Goal: Transaction & Acquisition: Book appointment/travel/reservation

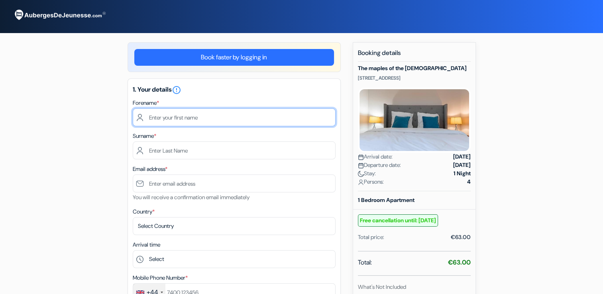
click at [200, 120] on input "text" at bounding box center [234, 117] width 203 height 18
click at [185, 113] on input "fn" at bounding box center [234, 117] width 203 height 18
type input "[PERSON_NAME]"
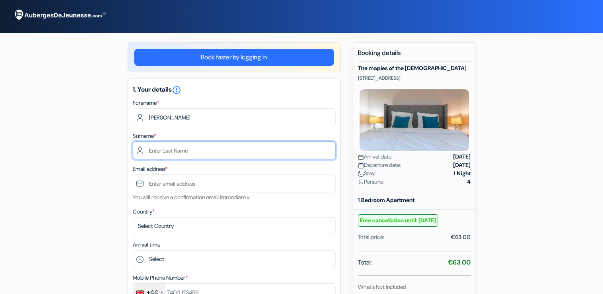
type input "pepperdine"
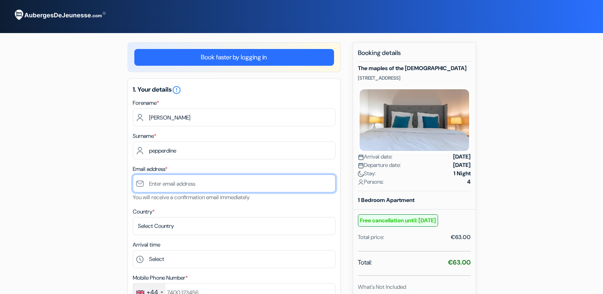
type input "[EMAIL_ADDRESS][DOMAIN_NAME]"
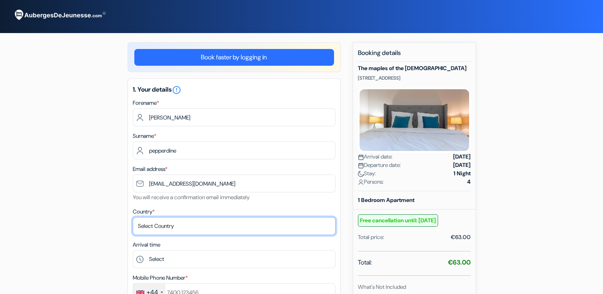
select select "gb"
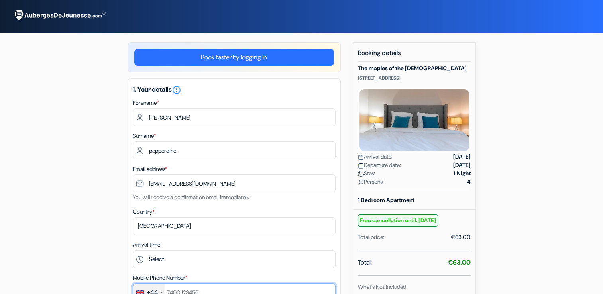
type input "07946317483"
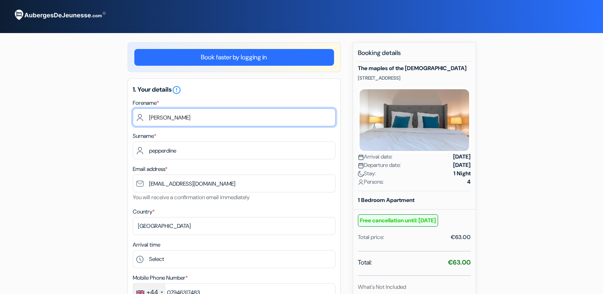
type input "[PERSON_NAME]"
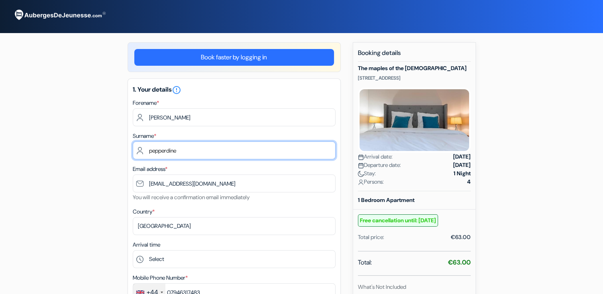
click at [216, 146] on input "pepperdine" at bounding box center [234, 151] width 203 height 18
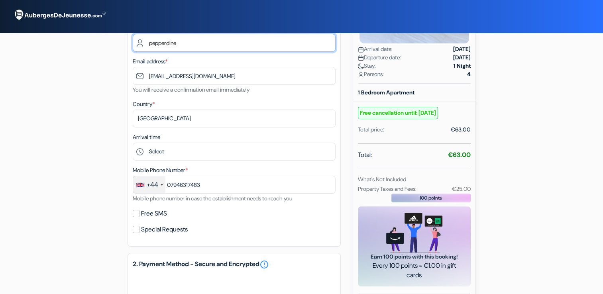
scroll to position [120, 0]
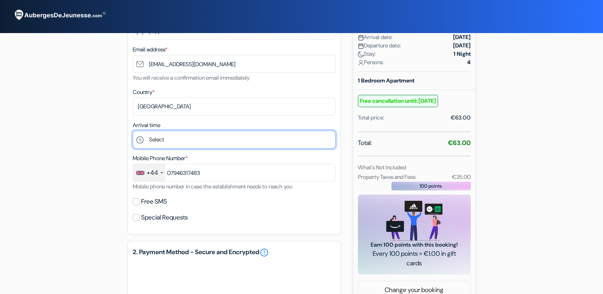
click at [173, 143] on select "Select 16:00 17:00 18:00 19:00 20:00 21:00 22:00 23:00 0:00" at bounding box center [234, 140] width 203 height 18
select select "18"
click at [133, 131] on select "Select 16:00 17:00 18:00 19:00 20:00 21:00 22:00 23:00 0:00" at bounding box center [234, 140] width 203 height 18
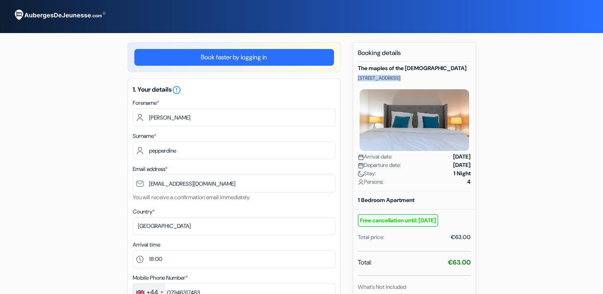
drag, startPoint x: 359, startPoint y: 79, endPoint x: 463, endPoint y: 77, distance: 104.1
click at [464, 77] on p "[STREET_ADDRESS]" at bounding box center [414, 78] width 113 height 6
drag, startPoint x: 463, startPoint y: 77, endPoint x: 452, endPoint y: 79, distance: 10.9
copy p "[STREET_ADDRESS]"
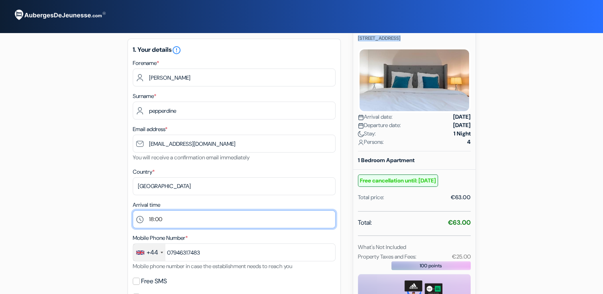
drag, startPoint x: 203, startPoint y: 222, endPoint x: 201, endPoint y: 226, distance: 4.1
click at [203, 222] on select "Select 16:00 17:00 18:00 19:00 20:00 21:00 22:00 23:00 0:00" at bounding box center [234, 220] width 203 height 18
click at [133, 211] on select "Select 16:00 17:00 18:00 19:00 20:00 21:00 22:00 23:00 0:00" at bounding box center [234, 220] width 203 height 18
click at [196, 213] on select "Select 16:00 17:00 18:00 19:00 20:00 21:00 22:00 23:00 0:00" at bounding box center [234, 220] width 203 height 18
click at [133, 211] on select "Select 16:00 17:00 18:00 19:00 20:00 21:00 22:00 23:00 0:00" at bounding box center [234, 220] width 203 height 18
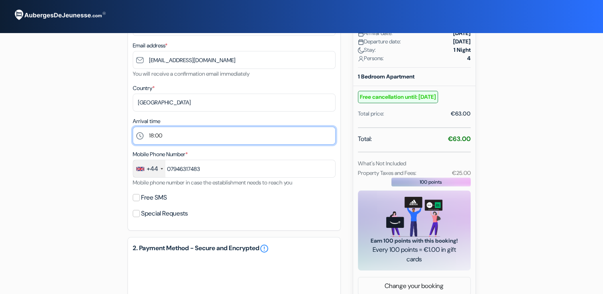
scroll to position [159, 0]
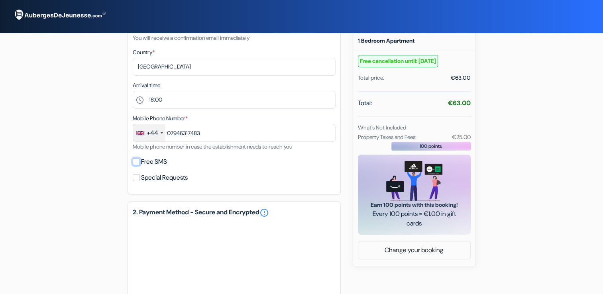
click at [136, 163] on input "Free SMS" at bounding box center [136, 161] width 7 height 7
checkbox input "true"
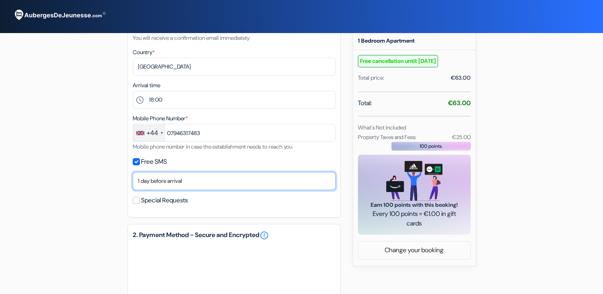
click at [217, 178] on select "No thank you Right now On the day of your arrival 1 day before arrival 2 days b…" at bounding box center [234, 181] width 203 height 18
click at [197, 190] on select "No thank you Right now On the day of your arrival 1 day before arrival 2 days b…" at bounding box center [234, 181] width 203 height 18
click at [195, 186] on select "No thank you Right now On the day of your arrival 1 day before arrival 2 days b…" at bounding box center [234, 181] width 203 height 18
select select "2"
click at [133, 173] on select "No thank you Right now On the day of your arrival 1 day before arrival 2 days b…" at bounding box center [234, 181] width 203 height 18
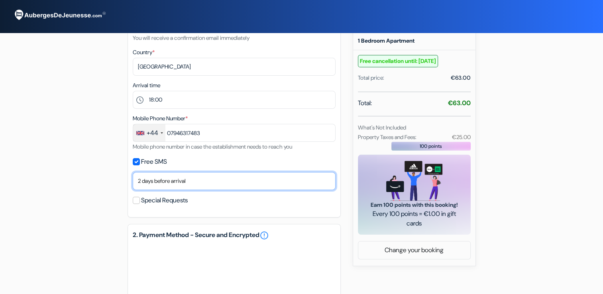
click at [193, 183] on select "No thank you Right now On the day of your arrival 1 day before arrival 2 days b…" at bounding box center [234, 181] width 203 height 18
click at [133, 173] on select "No thank you Right now On the day of your arrival 1 day before arrival 2 days b…" at bounding box center [234, 181] width 203 height 18
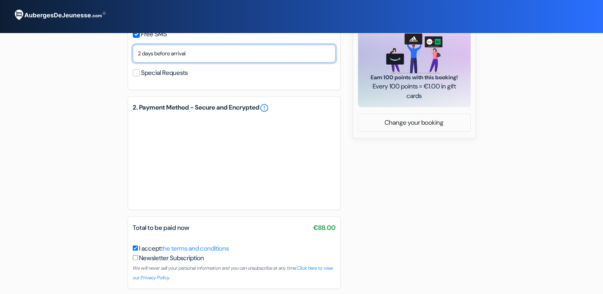
scroll to position [318, 0]
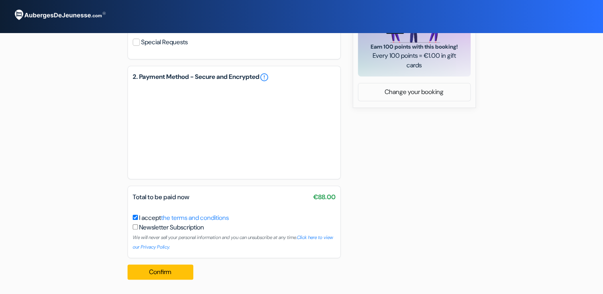
click at [495, 243] on div "add_box Les érables des [DEMOGRAPHIC_DATA] [STREET_ADDRESS] Détails de l'établi…" at bounding box center [302, 5] width 526 height 562
click at [209, 217] on link "the terms and conditions" at bounding box center [195, 218] width 68 height 8
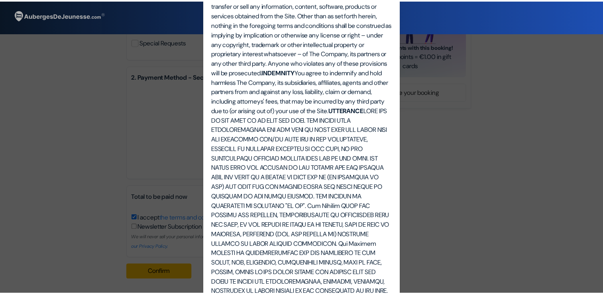
scroll to position [0, 0]
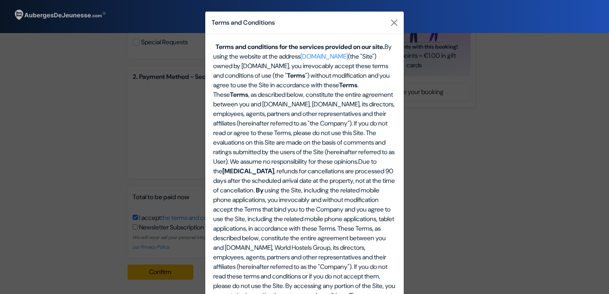
click at [97, 149] on div "Terms and Conditions Terms and conditions for the services provided on our site…" at bounding box center [304, 147] width 609 height 294
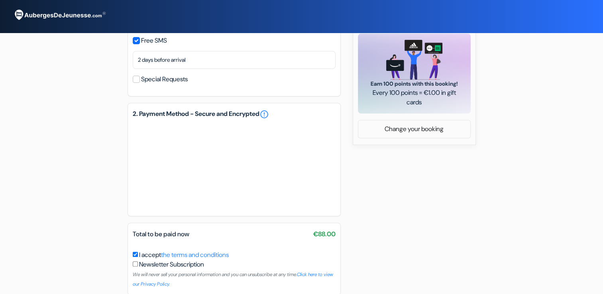
scroll to position [318, 0]
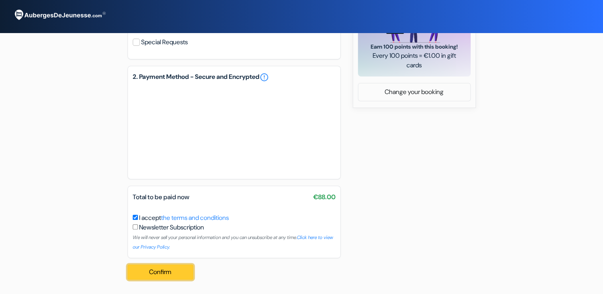
click at [167, 279] on button "Confirm Loading..." at bounding box center [161, 272] width 66 height 15
click at [169, 276] on font "Confirm" at bounding box center [160, 272] width 22 height 8
click at [49, 152] on div "add_box Les érables des [DEMOGRAPHIC_DATA] [STREET_ADDRESS] Détails de l'établi…" at bounding box center [302, 5] width 526 height 562
click at [152, 272] on font "Confirm" at bounding box center [160, 272] width 22 height 8
click at [98, 167] on div "add_box Les érables des [DEMOGRAPHIC_DATA] [STREET_ADDRESS] Détails de l'établi…" at bounding box center [302, 5] width 526 height 562
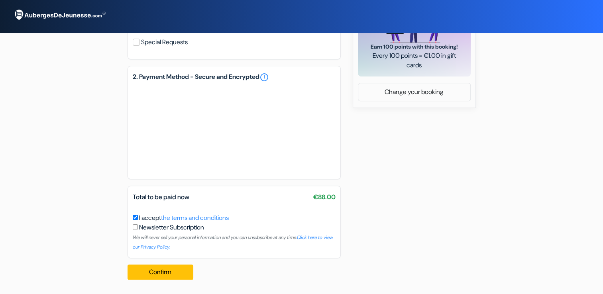
click at [96, 174] on div "add_box Les érables des [DEMOGRAPHIC_DATA] [STREET_ADDRESS] Détails de l'établi…" at bounding box center [302, 5] width 526 height 562
click at [140, 270] on button "Confirm Loading..." at bounding box center [161, 272] width 66 height 15
click at [140, 270] on div "Confirm Loading... Traitement de la demande..." at bounding box center [163, 272] width 71 height 28
click at [138, 271] on div "Confirm Loading... Traitement de la demande..." at bounding box center [163, 272] width 71 height 28
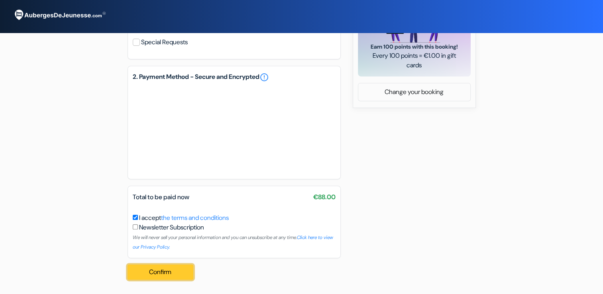
click at [154, 273] on font "Confirm" at bounding box center [160, 272] width 22 height 8
click at [162, 267] on button "Confirm Loading..." at bounding box center [161, 272] width 66 height 15
click at [187, 275] on button "Confirm Loading..." at bounding box center [161, 272] width 66 height 15
click at [70, 122] on div "add_box Les érables des [DEMOGRAPHIC_DATA] [STREET_ADDRESS] Détails de l'établi…" at bounding box center [302, 5] width 526 height 562
click at [169, 281] on div "Confirm Loading... Traitement de la demande..." at bounding box center [163, 272] width 71 height 28
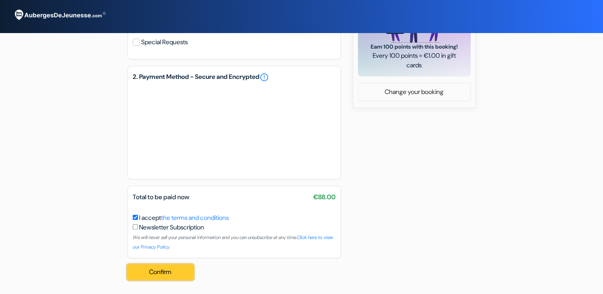
click at [161, 275] on font "Confirm" at bounding box center [160, 272] width 22 height 8
click at [157, 275] on font "Confirm" at bounding box center [160, 272] width 22 height 8
click at [172, 269] on button "Confirm Loading..." at bounding box center [161, 272] width 66 height 15
click at [172, 269] on div "Confirm Loading... Traitement de la demande..." at bounding box center [163, 272] width 71 height 28
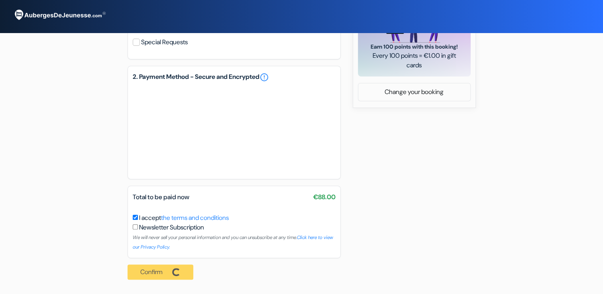
click at [172, 269] on div "Confirm Loading... Traitement de la demande..." at bounding box center [163, 272] width 71 height 28
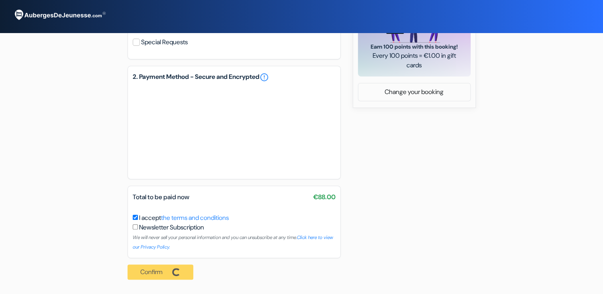
click at [174, 270] on div "Confirm Loading... Traitement de la demande..." at bounding box center [163, 272] width 71 height 28
click at [173, 270] on button "Confirm Loading..." at bounding box center [161, 272] width 66 height 15
click at [173, 270] on div "Confirm Loading... Traitement de la demande..." at bounding box center [163, 272] width 71 height 28
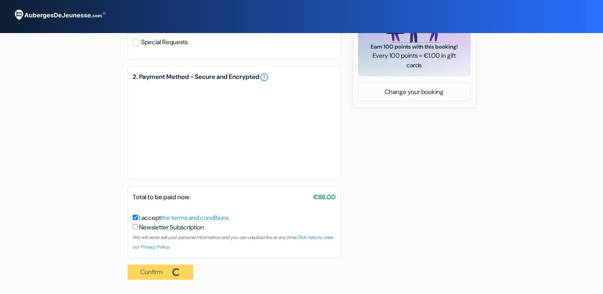
click at [173, 270] on div "Confirm Loading... Traitement de la demande..." at bounding box center [163, 272] width 71 height 28
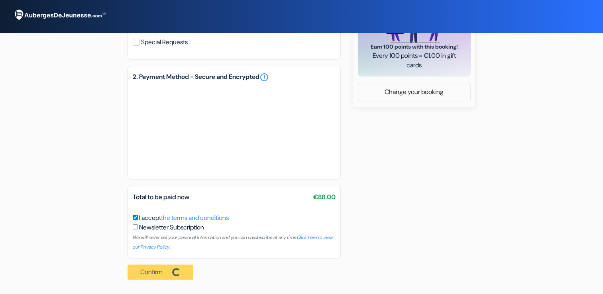
click at [173, 270] on div "Confirm Loading... Traitement de la demande..." at bounding box center [163, 272] width 71 height 28
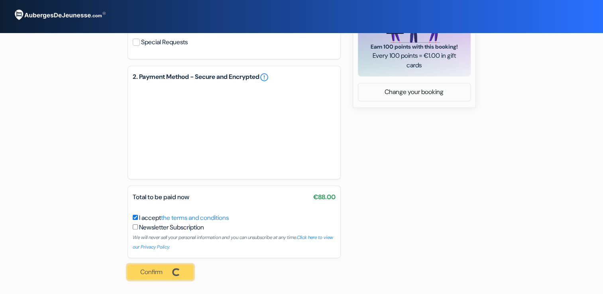
click at [173, 270] on button "Confirm Loading..." at bounding box center [161, 272] width 66 height 15
click at [173, 270] on div "Confirm Loading... Traitement de la demande..." at bounding box center [163, 272] width 71 height 28
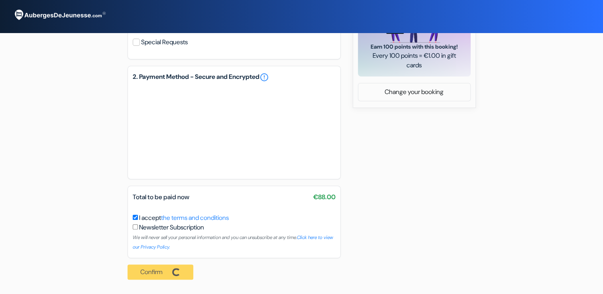
click at [173, 270] on div "Confirm Loading... Traitement de la demande..." at bounding box center [163, 272] width 71 height 28
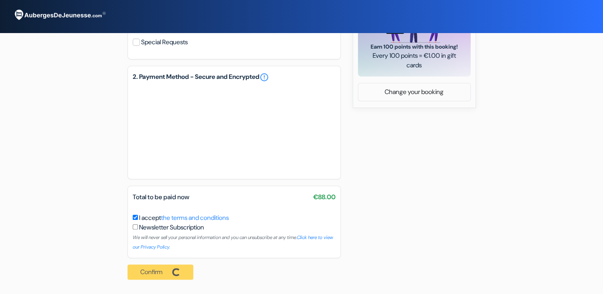
click at [173, 270] on div "Confirm Loading... Traitement de la demande..." at bounding box center [163, 272] width 71 height 28
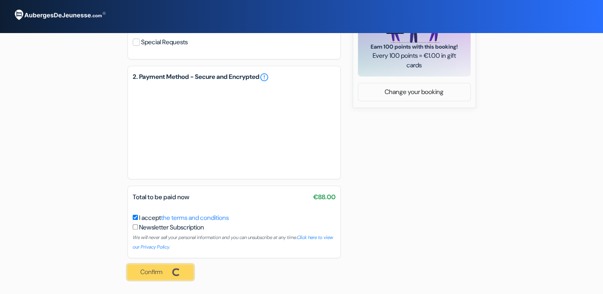
click at [173, 270] on button "Confirm Loading..." at bounding box center [161, 272] width 66 height 15
click at [173, 270] on div "Confirm Loading... Traitement de la demande..." at bounding box center [163, 272] width 71 height 28
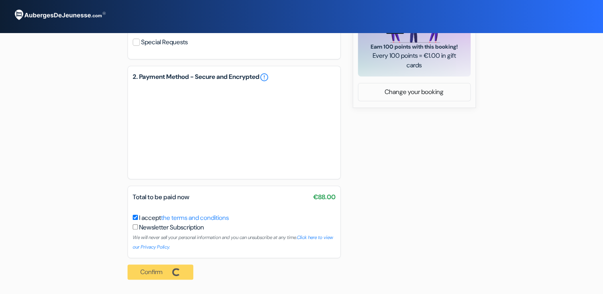
click at [173, 270] on div "Confirm Loading... Traitement de la demande..." at bounding box center [163, 272] width 71 height 28
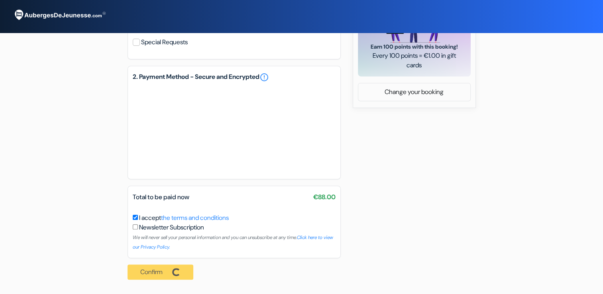
click at [173, 270] on div "Confirm Loading... Traitement de la demande..." at bounding box center [163, 272] width 71 height 28
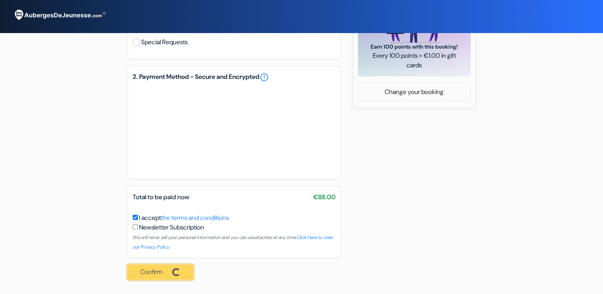
click at [173, 270] on button "Confirm Loading..." at bounding box center [161, 272] width 66 height 15
click at [173, 270] on div "Confirm Loading... Traitement de la demande..." at bounding box center [163, 272] width 71 height 28
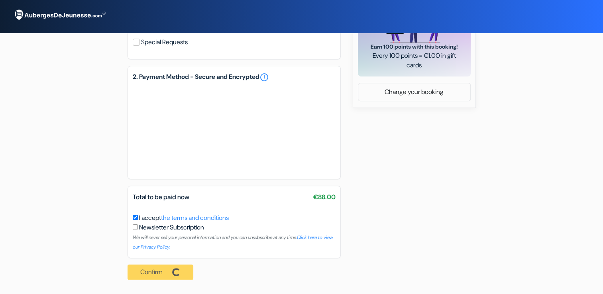
click at [173, 270] on div "Confirm Loading... Traitement de la demande..." at bounding box center [163, 272] width 71 height 28
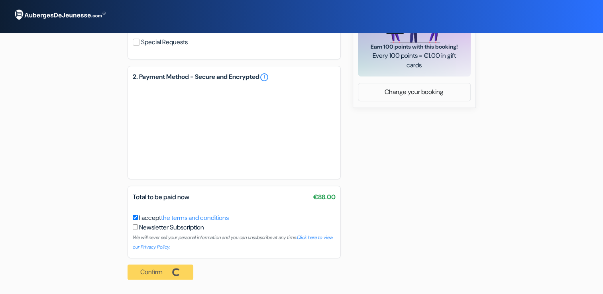
click at [173, 270] on div "Confirm Loading... Traitement de la demande..." at bounding box center [163, 272] width 71 height 28
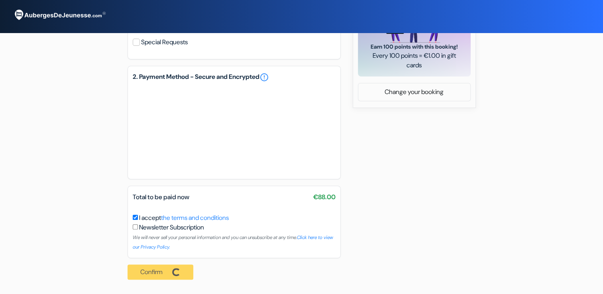
click at [173, 270] on div "Confirm Loading... Traitement de la demande..." at bounding box center [163, 272] width 71 height 28
click at [154, 278] on button "Confirm Loading..." at bounding box center [161, 272] width 66 height 15
click at [158, 275] on font "Confirm" at bounding box center [160, 272] width 22 height 8
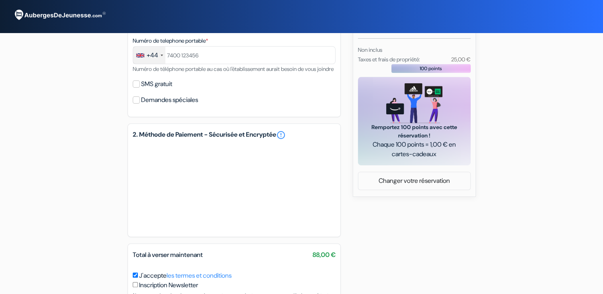
scroll to position [26, 0]
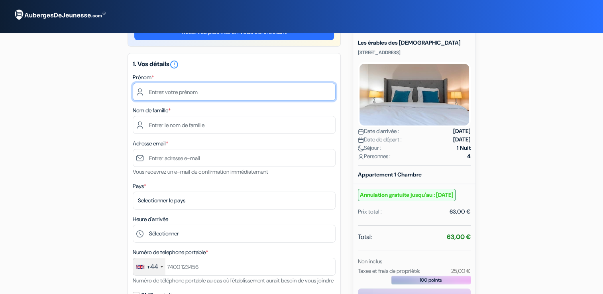
click at [232, 86] on input "text" at bounding box center [234, 92] width 203 height 18
type input "[PERSON_NAME]"
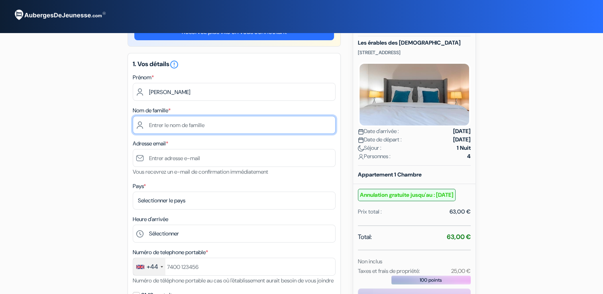
type input "pepperdine"
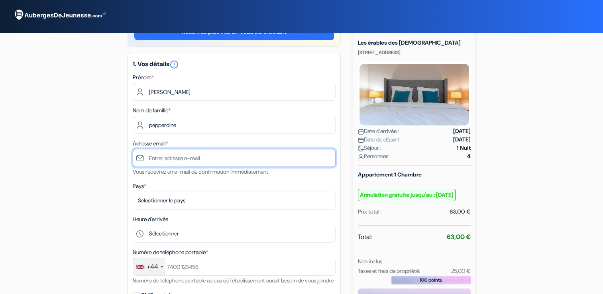
type input "[EMAIL_ADDRESS][DOMAIN_NAME]"
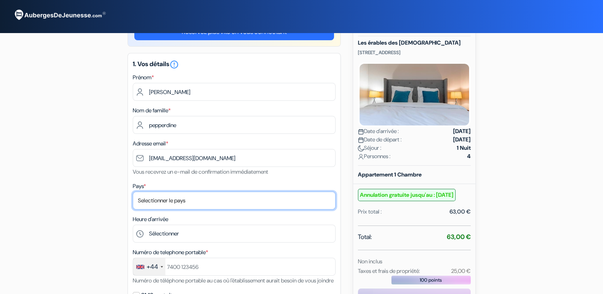
select select "gb"
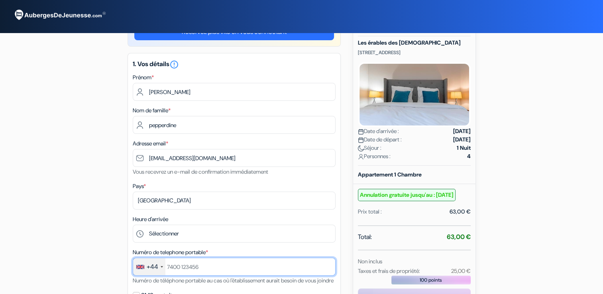
type input "07946317483"
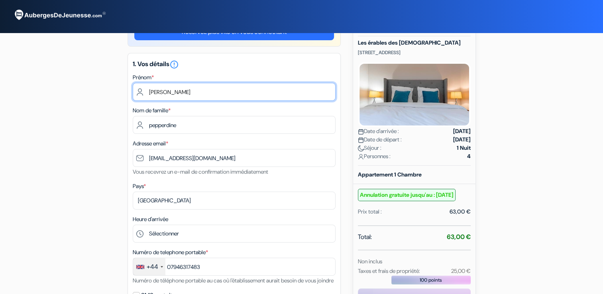
scroll to position [145, 0]
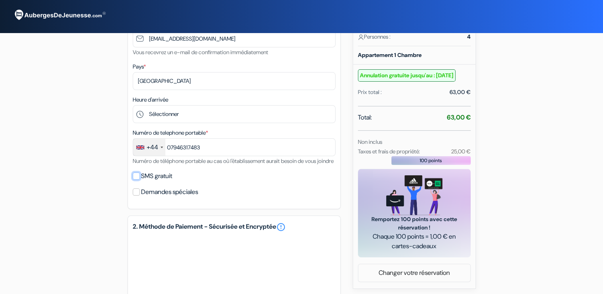
click at [135, 180] on input "SMS gratuit" at bounding box center [136, 176] width 7 height 7
checkbox input "true"
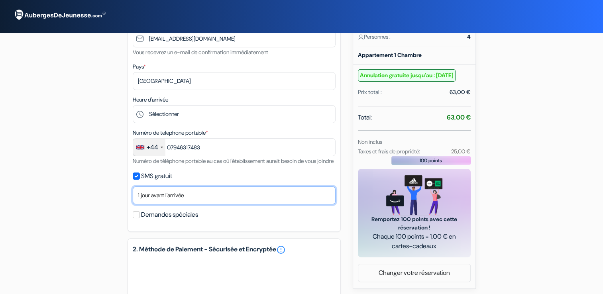
click at [198, 205] on select "Non merci Maintenant Le jour de votre arrivée 1 jour avant l'arrivée 2 jours av…" at bounding box center [234, 196] width 203 height 18
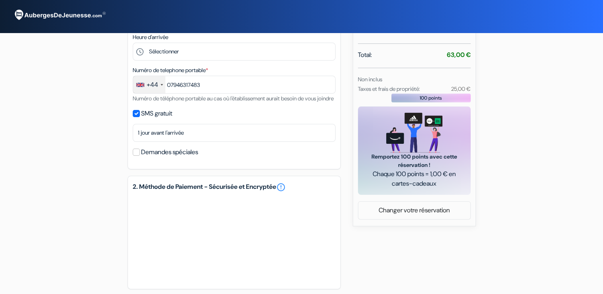
scroll to position [327, 0]
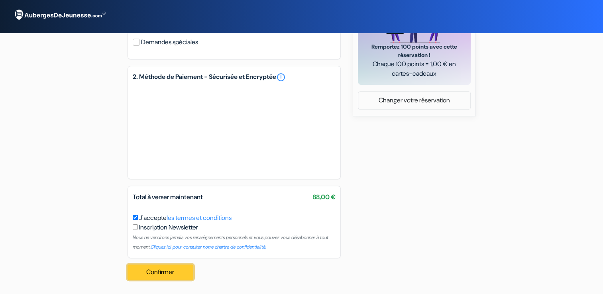
click at [172, 271] on button "Confirmer Loading..." at bounding box center [161, 272] width 66 height 15
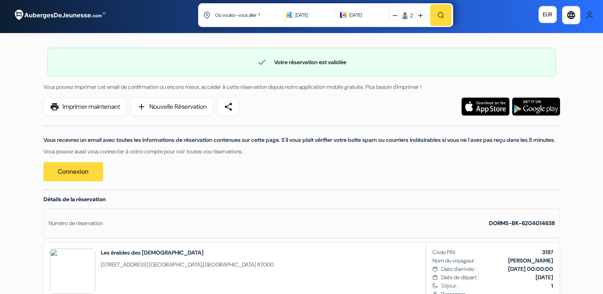
drag, startPoint x: 539, startPoint y: 7, endPoint x: 109, endPoint y: 144, distance: 451.2
click at [109, 144] on p "Vous recevrez un email avec toutes les informations de réservation contenues su…" at bounding box center [301, 140] width 517 height 8
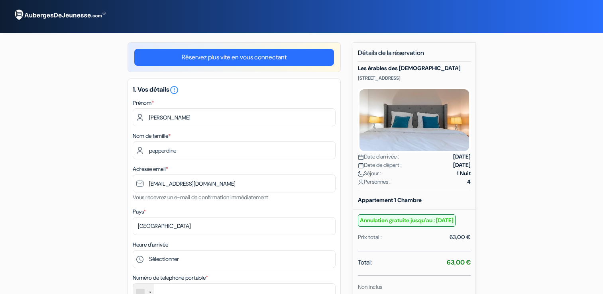
select select "gb"
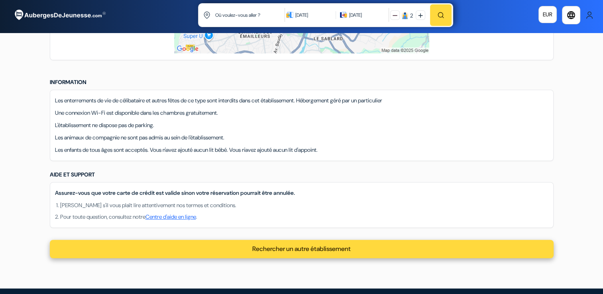
scroll to position [567, 0]
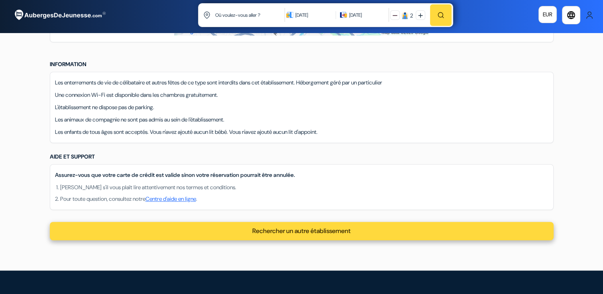
click at [258, 240] on div "Rechercher un autre établissement" at bounding box center [302, 231] width 504 height 18
click at [348, 235] on span "Rechercher un autre établissement" at bounding box center [301, 231] width 98 height 8
